Goal: Transaction & Acquisition: Purchase product/service

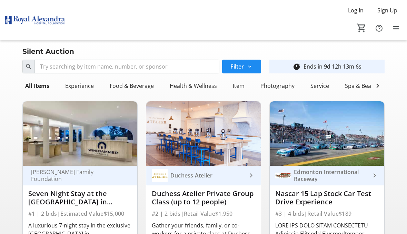
click at [138, 89] on div "Food & Beverage" at bounding box center [132, 86] width 50 height 14
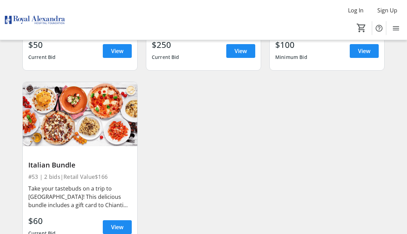
scroll to position [392, 0]
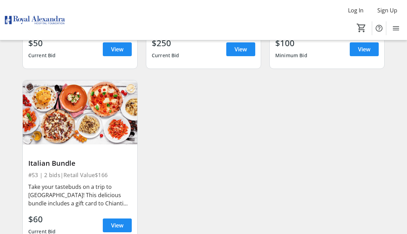
click at [126, 223] on span at bounding box center [117, 225] width 29 height 17
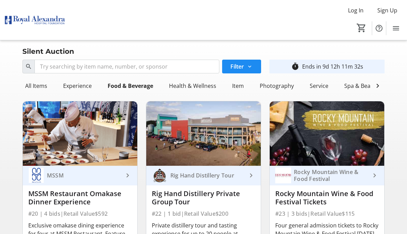
click at [380, 85] on mat-icon at bounding box center [378, 86] width 8 height 8
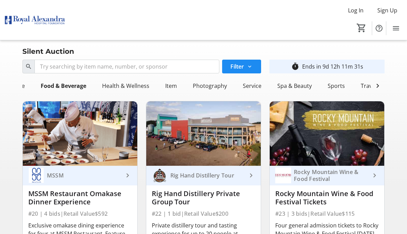
scroll to position [0, 59]
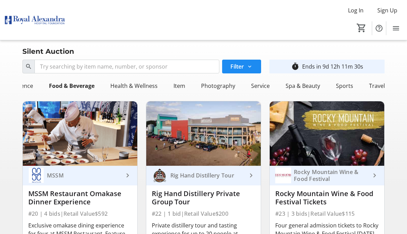
click at [376, 88] on div "Travel" at bounding box center [376, 86] width 21 height 14
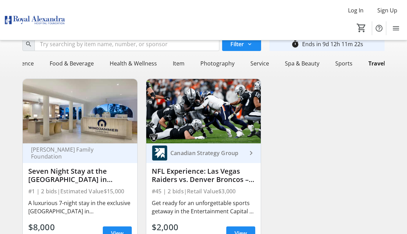
scroll to position [30, 0]
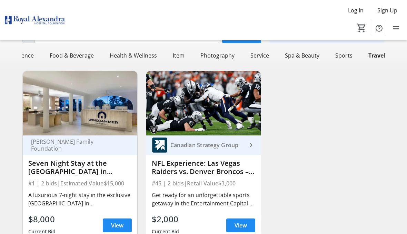
click at [90, 171] on div "Seven Night Stay at the [GEOGRAPHIC_DATA] in [GEOGRAPHIC_DATA][PERSON_NAME] + $…" at bounding box center [80, 167] width 104 height 17
click at [116, 223] on span "View" at bounding box center [117, 226] width 12 height 8
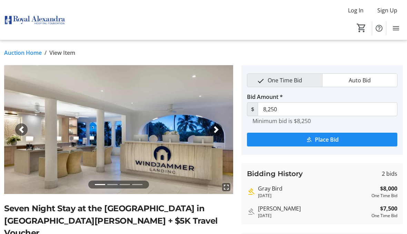
scroll to position [30, 0]
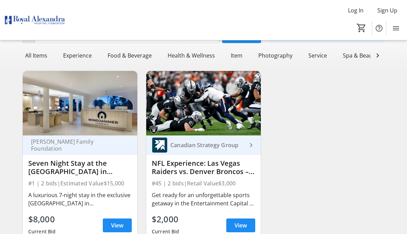
click at [72, 53] on div "Experience" at bounding box center [77, 56] width 34 height 14
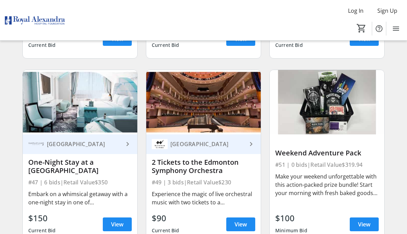
scroll to position [1145, 0]
click at [121, 225] on span "View" at bounding box center [117, 225] width 12 height 8
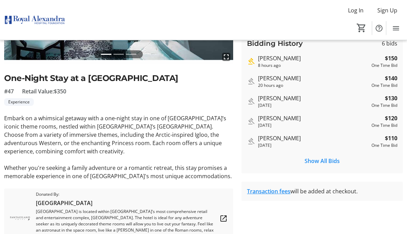
scroll to position [139, 0]
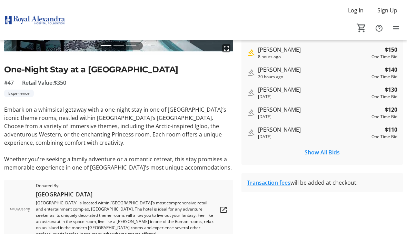
click at [278, 184] on link "Transaction fees" at bounding box center [268, 183] width 43 height 8
